Goal: Information Seeking & Learning: Learn about a topic

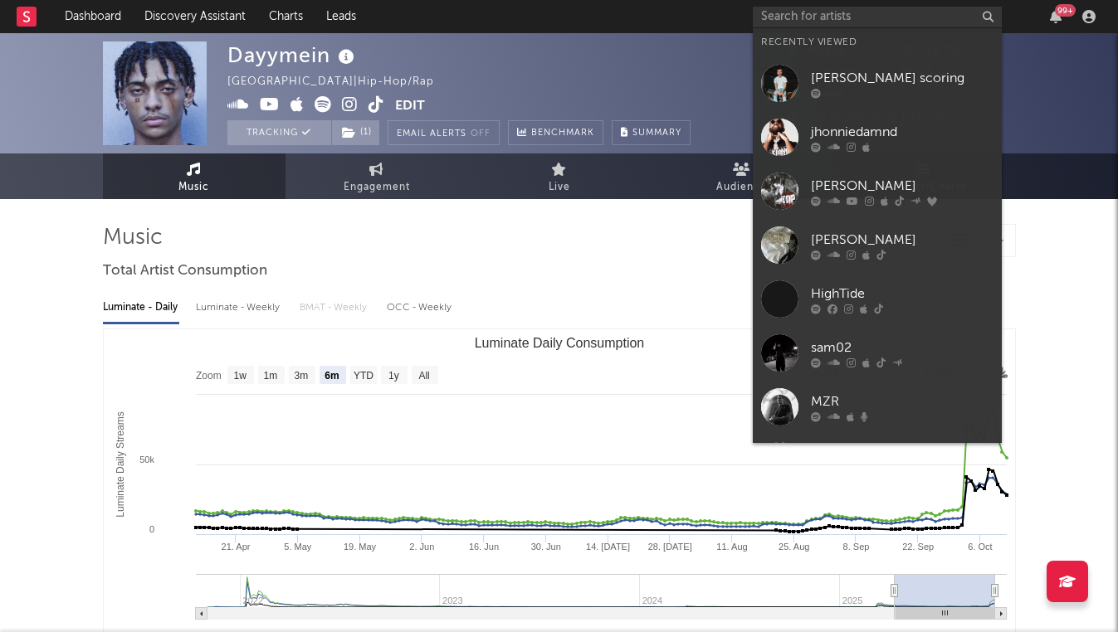
select select "6m"
click at [873, 9] on input "text" at bounding box center [877, 17] width 249 height 21
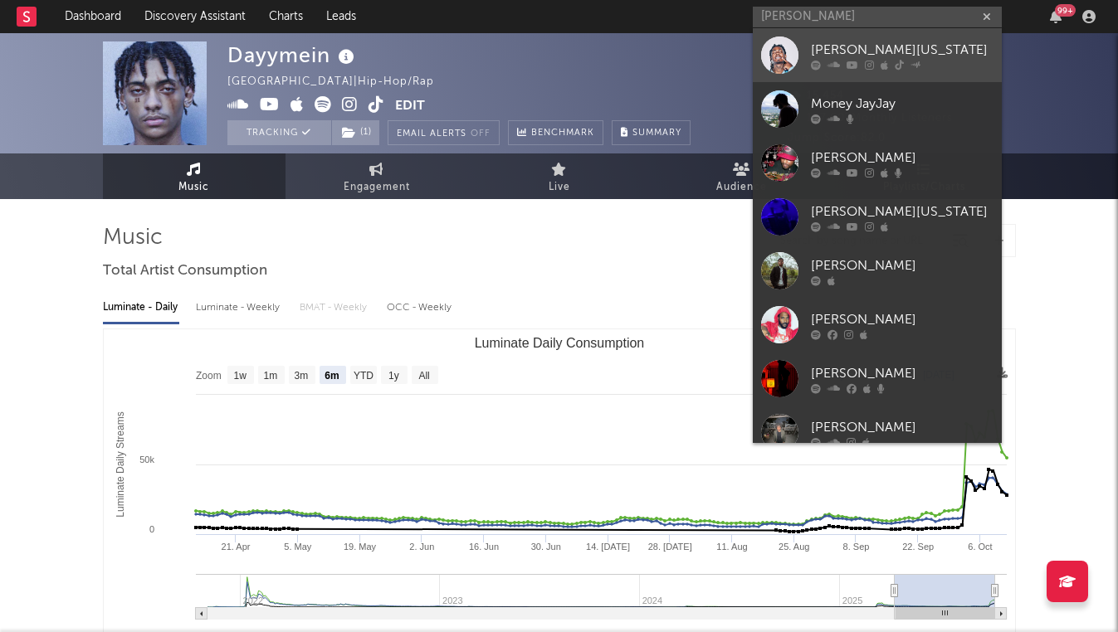
type input "[PERSON_NAME]"
click at [877, 43] on div "[PERSON_NAME][US_STATE]" at bounding box center [902, 50] width 183 height 20
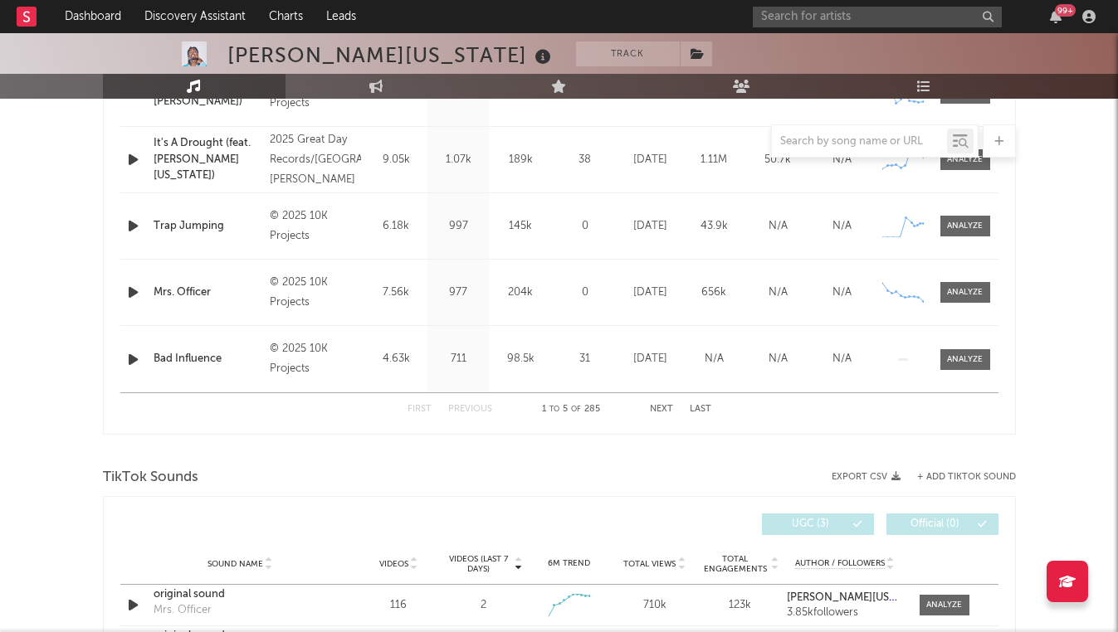
scroll to position [642, 0]
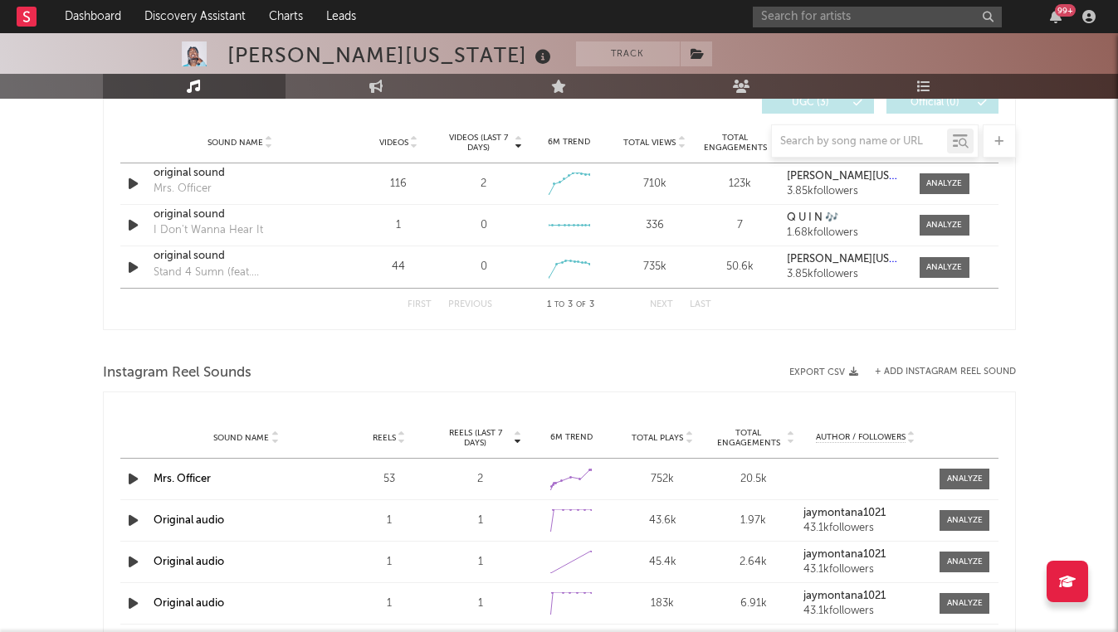
select select "6m"
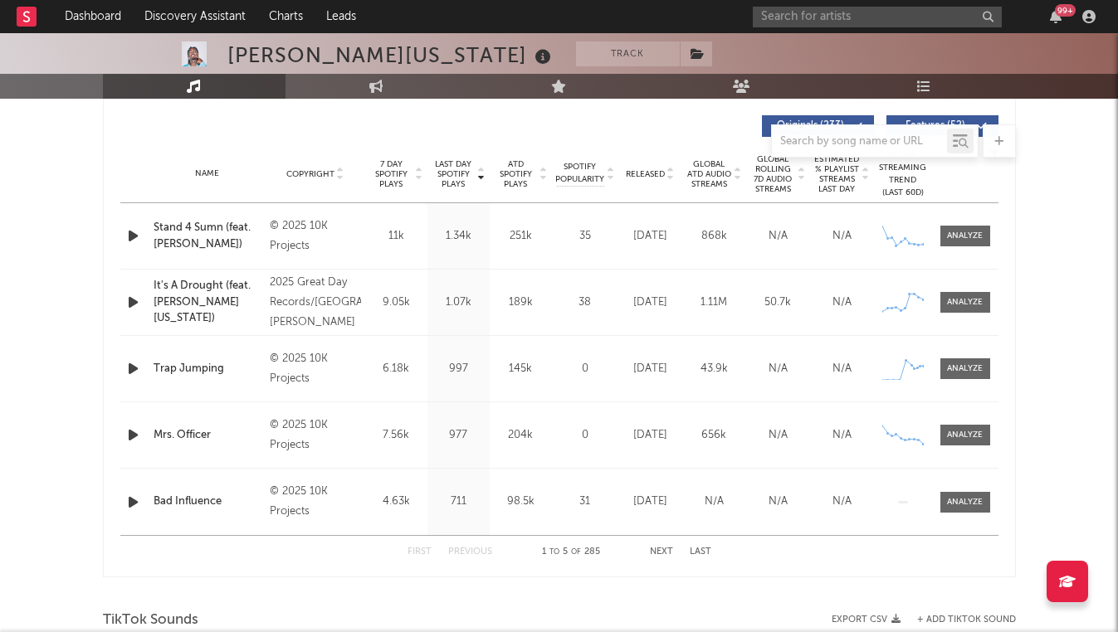
scroll to position [627, 0]
click at [133, 300] on icon "button" at bounding box center [132, 301] width 17 height 21
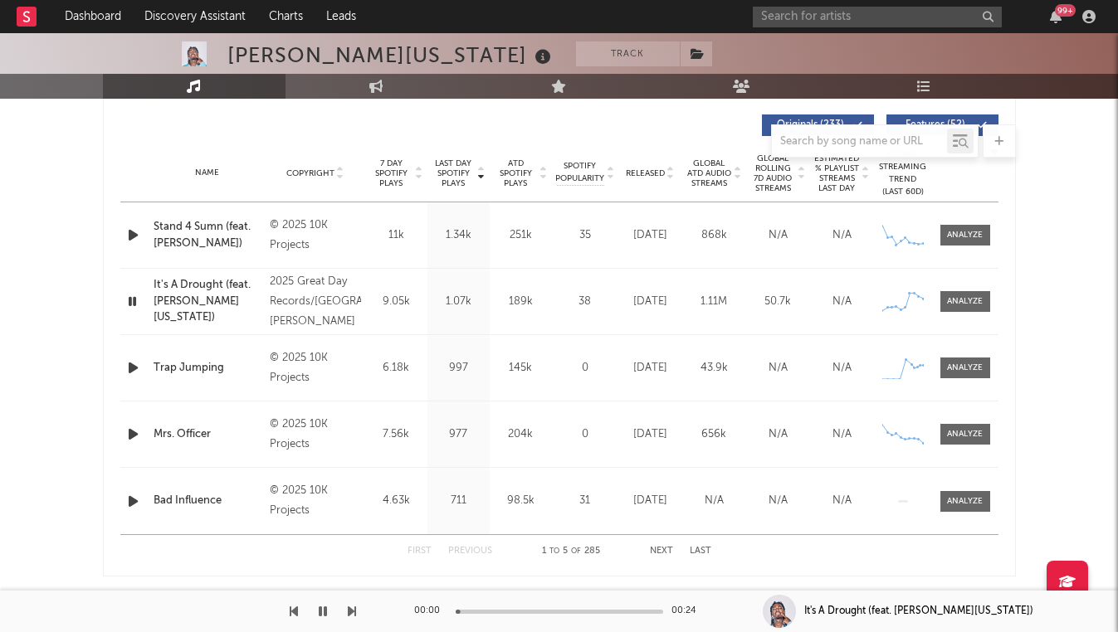
click at [133, 300] on icon "button" at bounding box center [132, 301] width 16 height 21
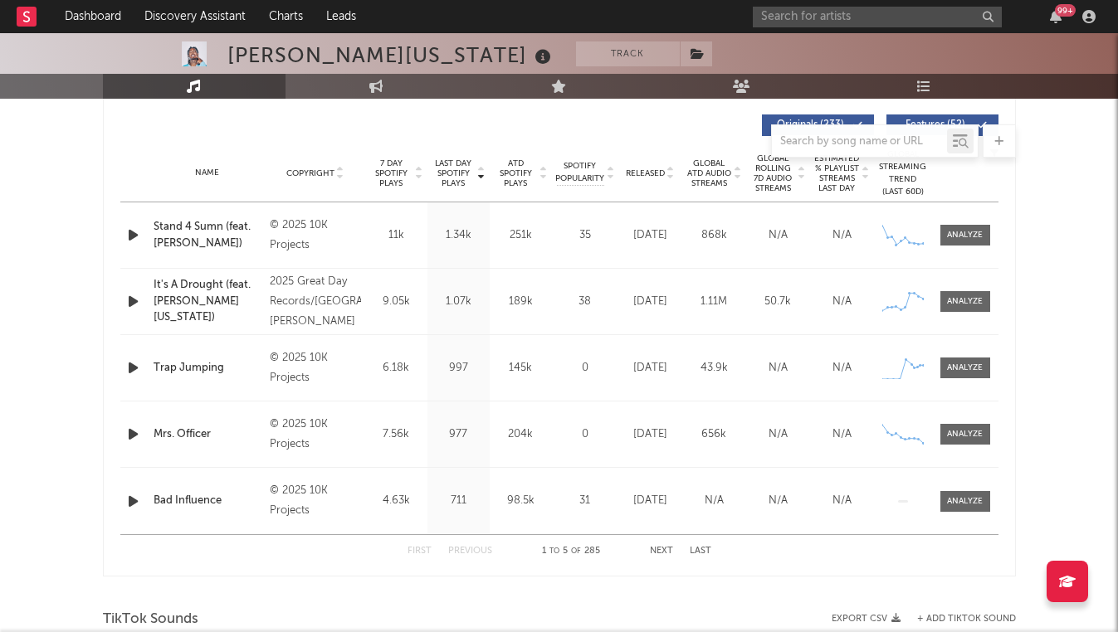
click at [129, 432] on icon "button" at bounding box center [132, 434] width 17 height 21
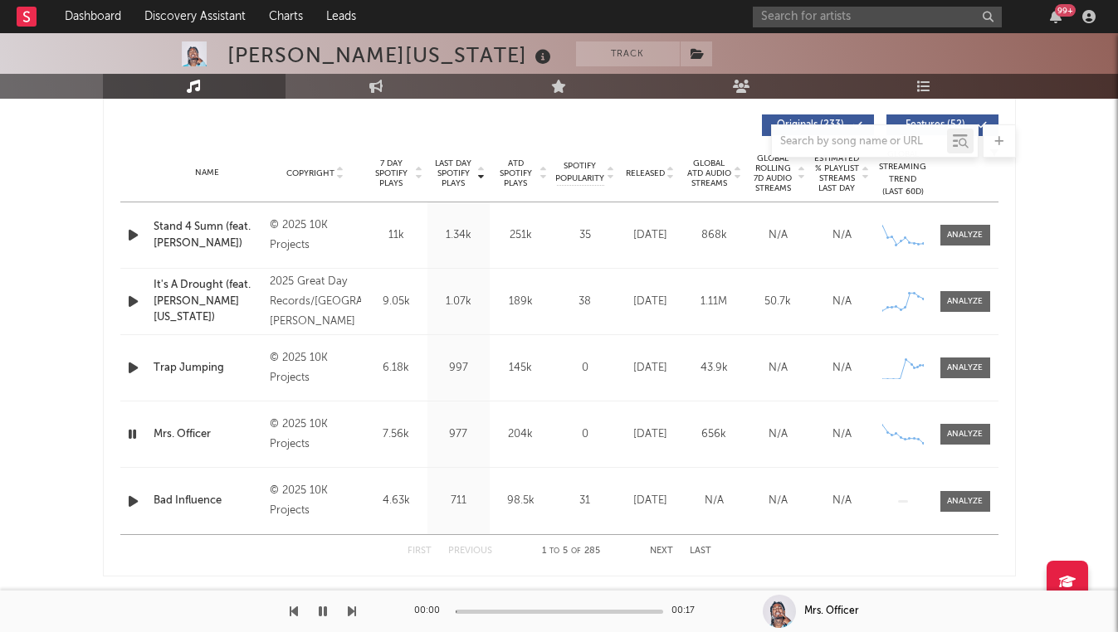
click at [129, 432] on icon "button" at bounding box center [132, 434] width 16 height 21
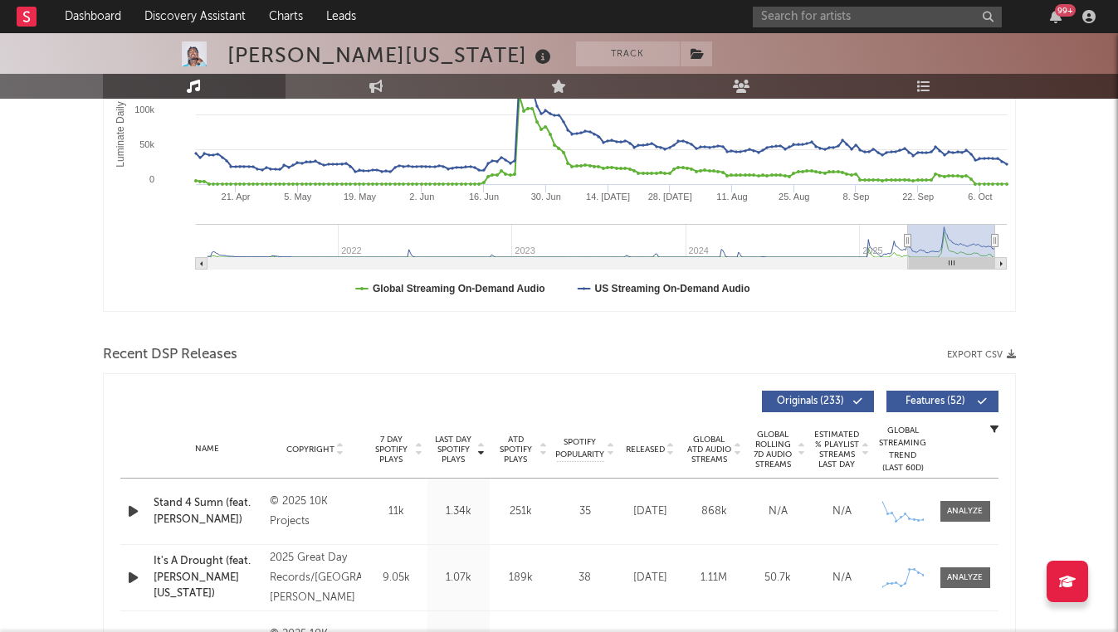
scroll to position [0, 0]
